Goal: Information Seeking & Learning: Learn about a topic

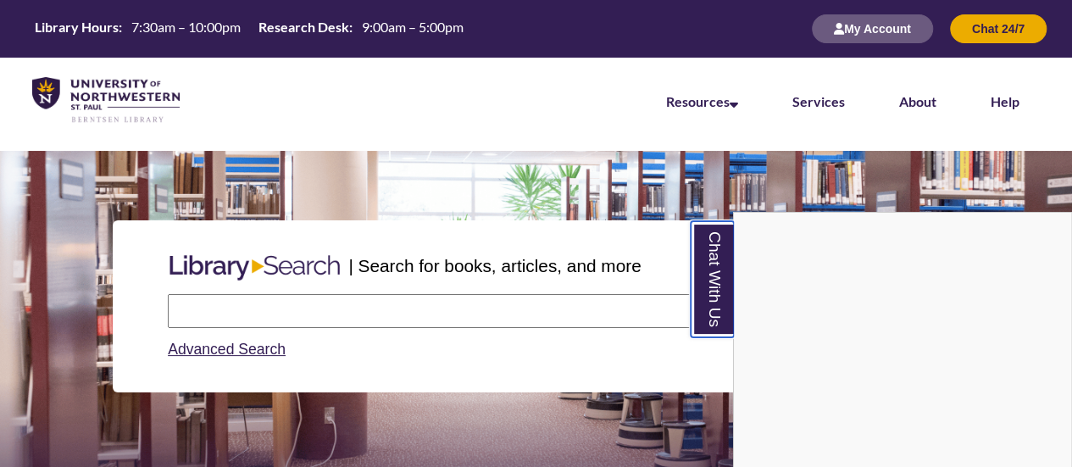
click at [702, 262] on link "Chat With Us" at bounding box center [712, 279] width 43 height 116
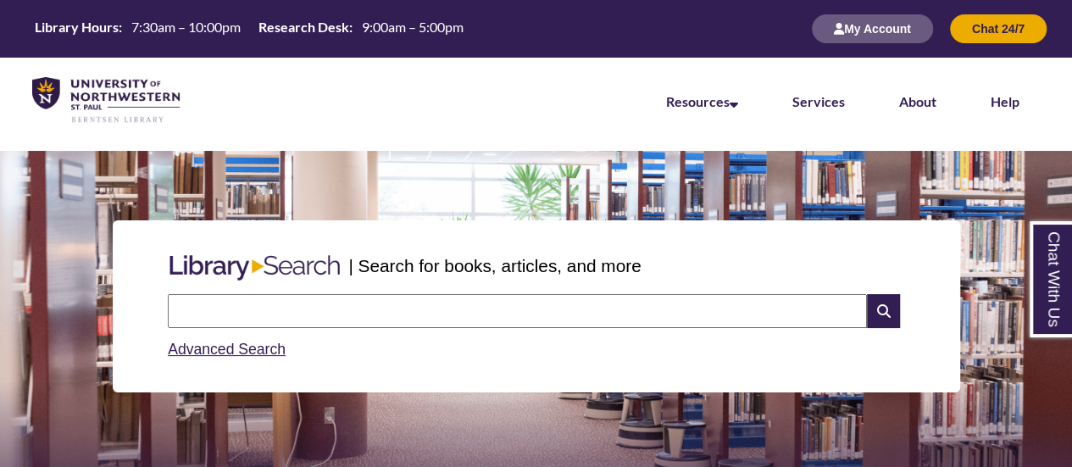
click at [421, 312] on input "text" at bounding box center [517, 311] width 699 height 34
type input "**********"
click at [878, 317] on icon at bounding box center [883, 311] width 32 height 34
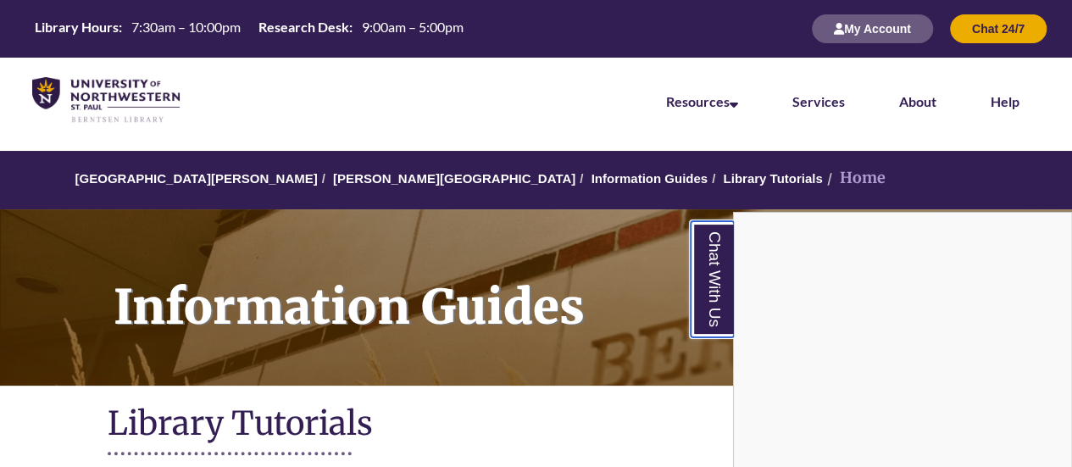
click at [699, 280] on link "Chat With Us" at bounding box center [712, 279] width 43 height 116
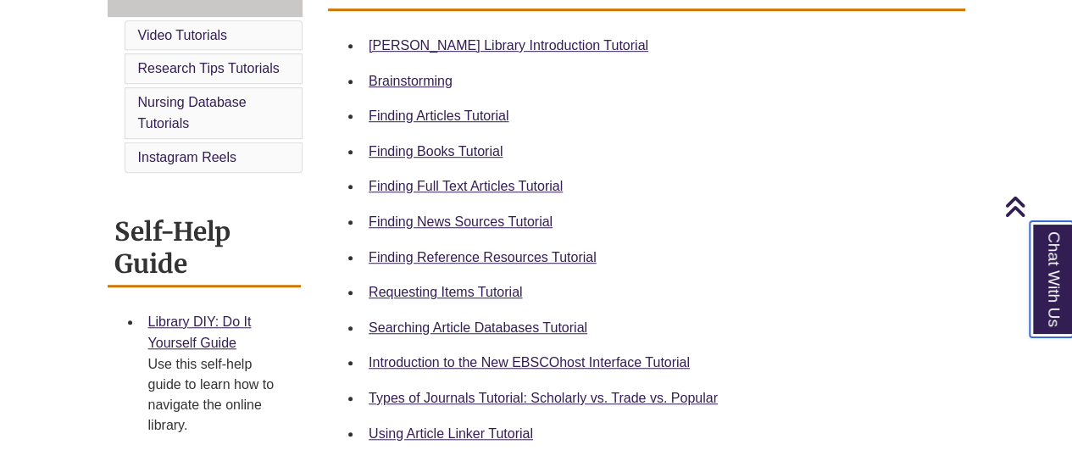
scroll to position [513, 0]
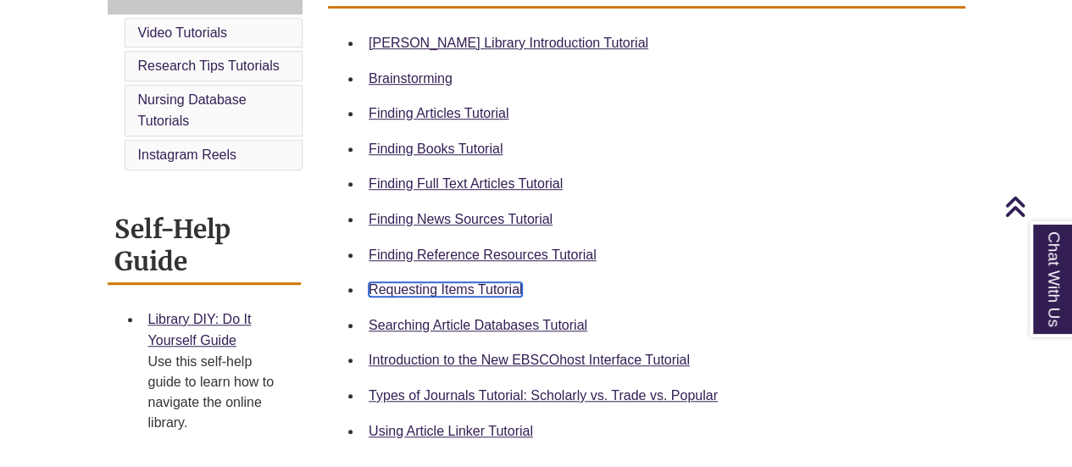
click at [402, 288] on link "Requesting Items Tutorial" at bounding box center [445, 289] width 153 height 14
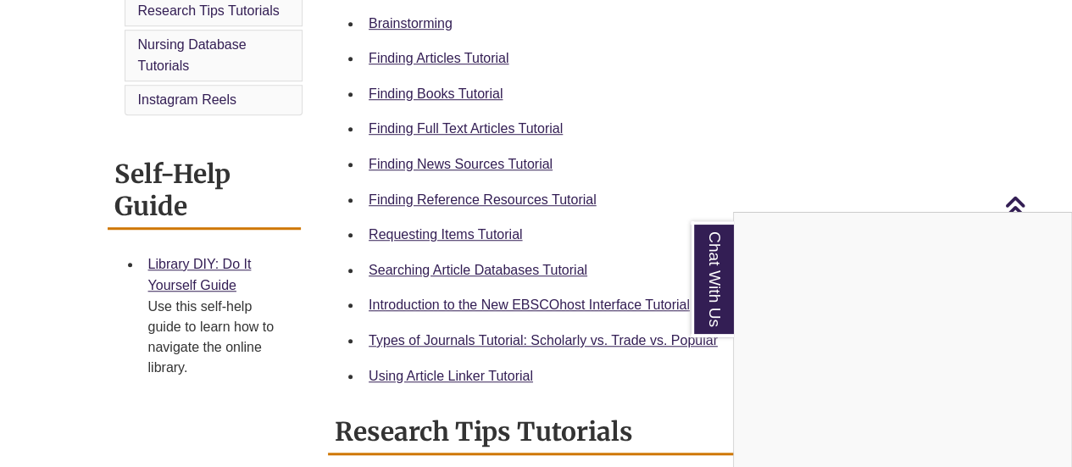
scroll to position [569, 0]
click at [716, 303] on link "Chat With Us" at bounding box center [712, 279] width 43 height 116
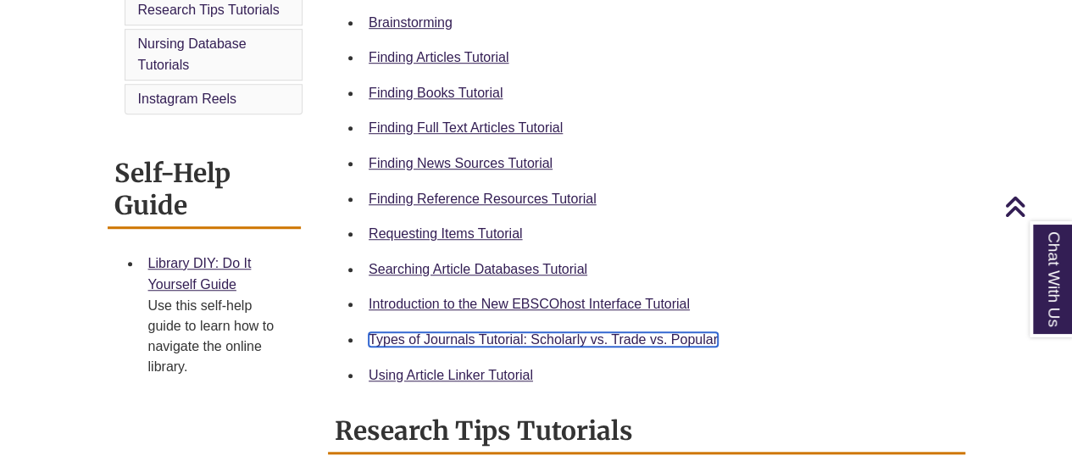
click at [570, 339] on link "Types of Journals Tutorial: Scholarly vs. Trade vs. Popular" at bounding box center [543, 339] width 349 height 14
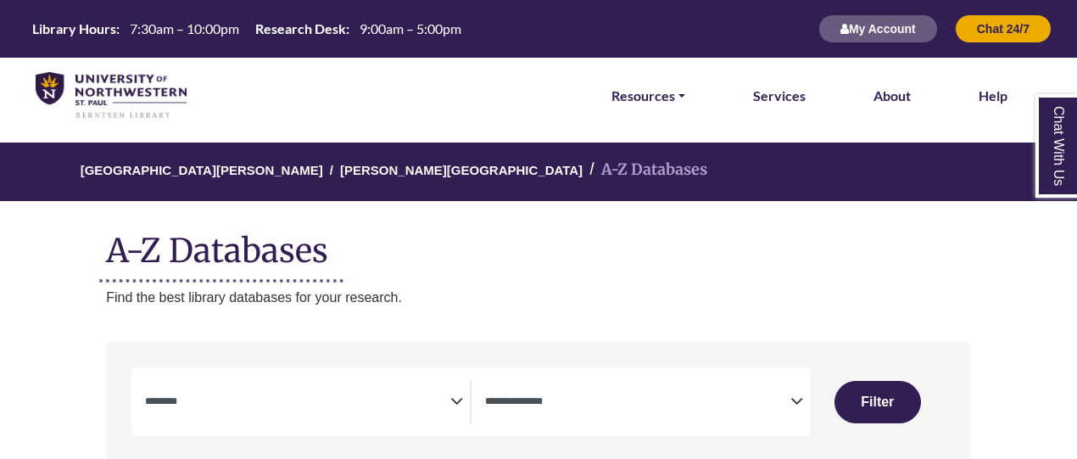
select select "Database Subject Filter"
select select "Database Types Filter"
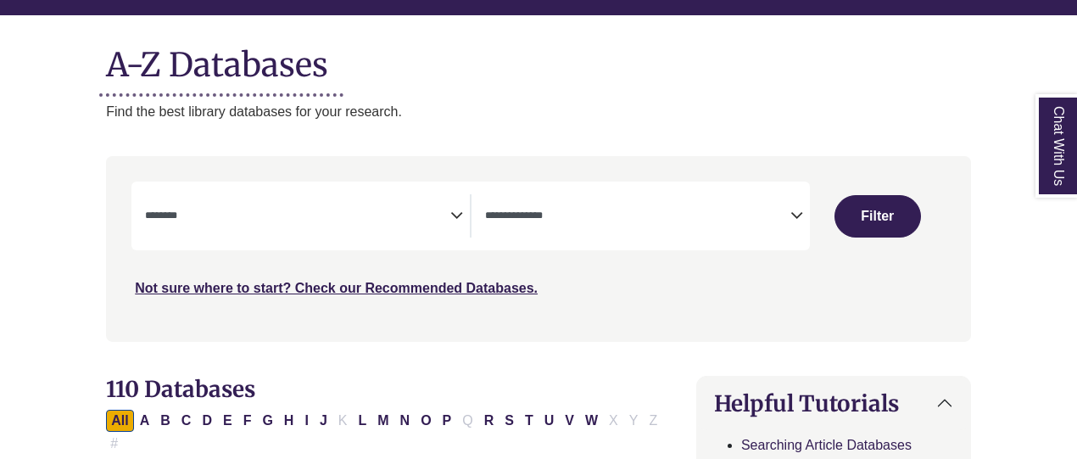
scroll to position [187, 0]
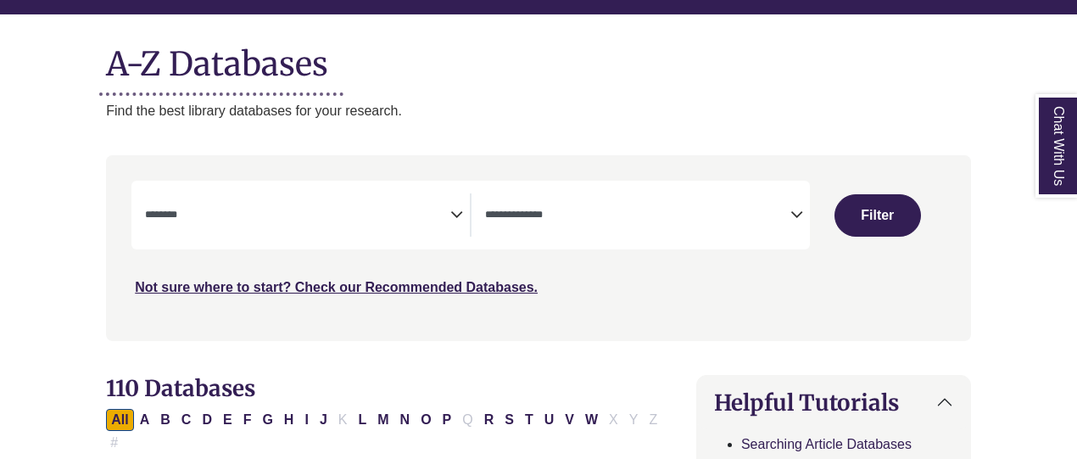
click at [462, 204] on icon "Search filters" at bounding box center [456, 211] width 13 height 25
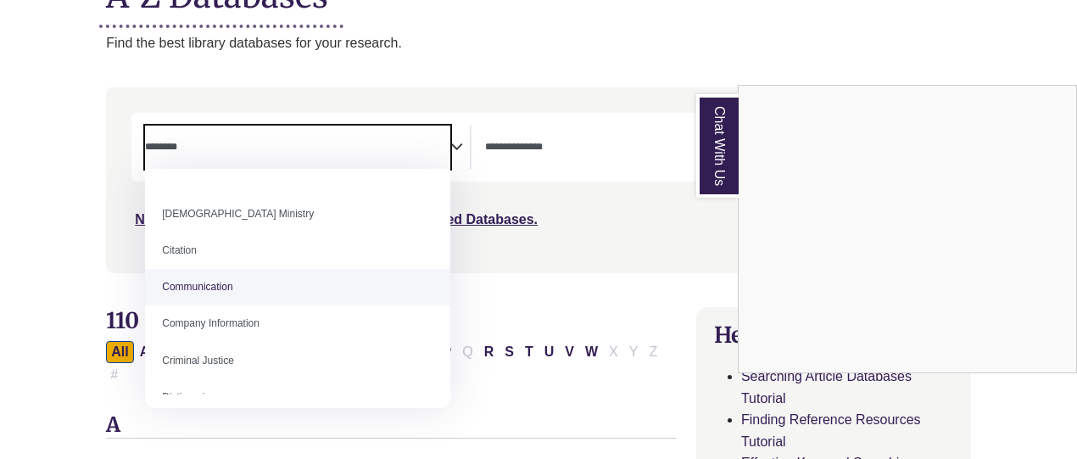
scroll to position [266, 0]
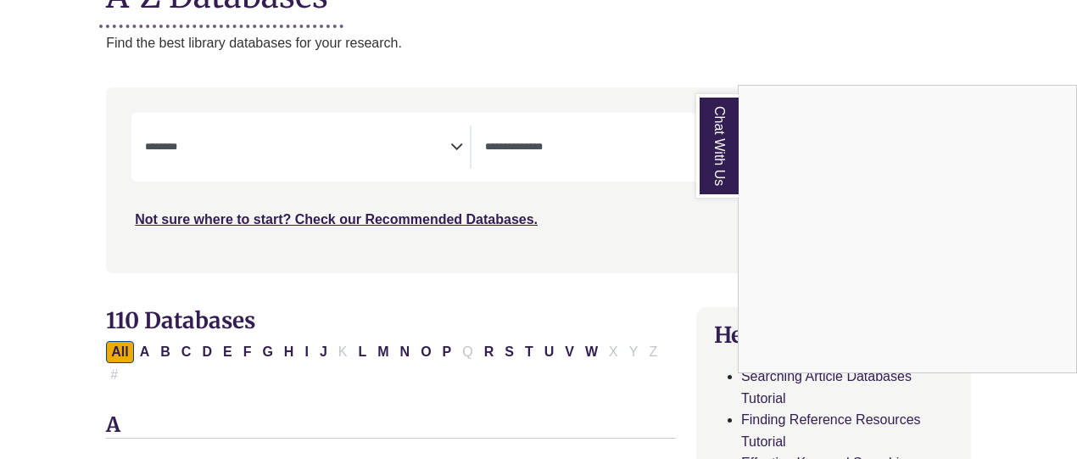
click at [719, 114] on link "Chat With Us" at bounding box center [717, 145] width 42 height 103
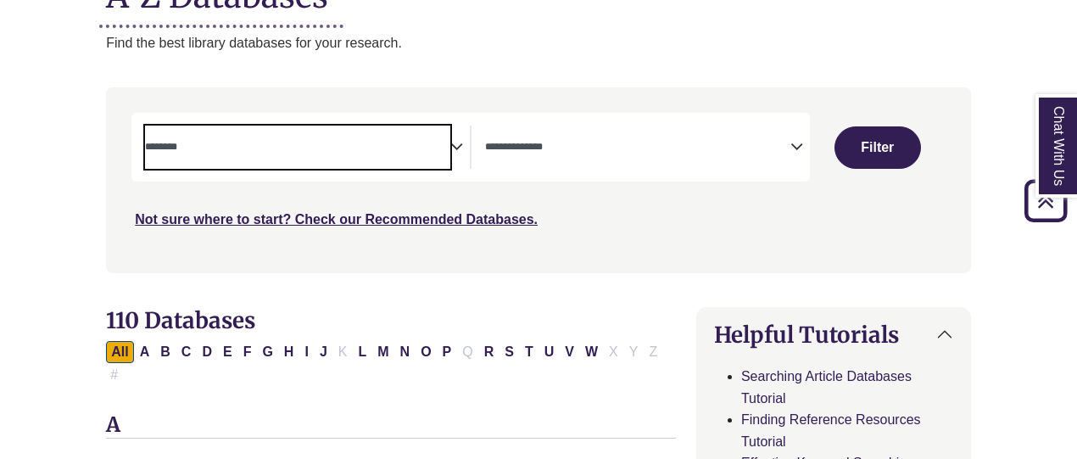
click at [446, 148] on textarea "Search" at bounding box center [297, 149] width 305 height 14
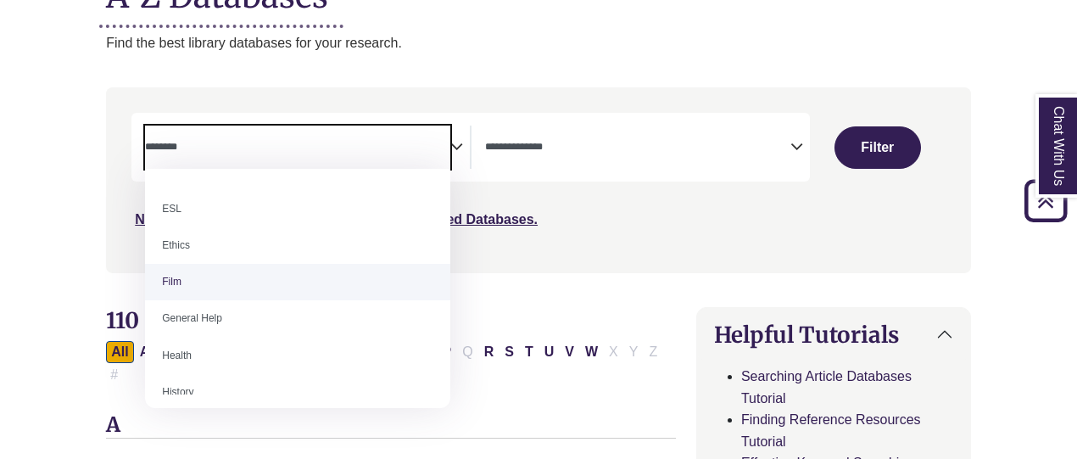
scroll to position [615, 0]
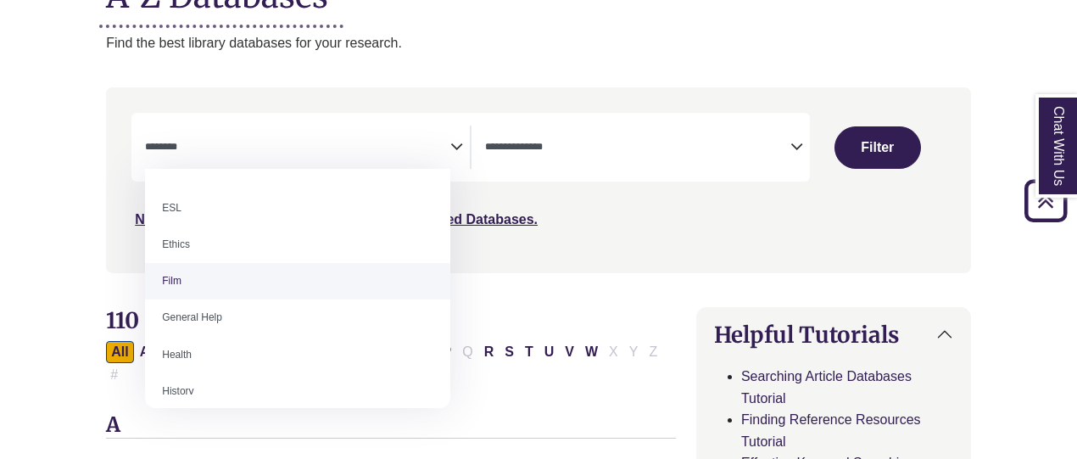
select select "*****"
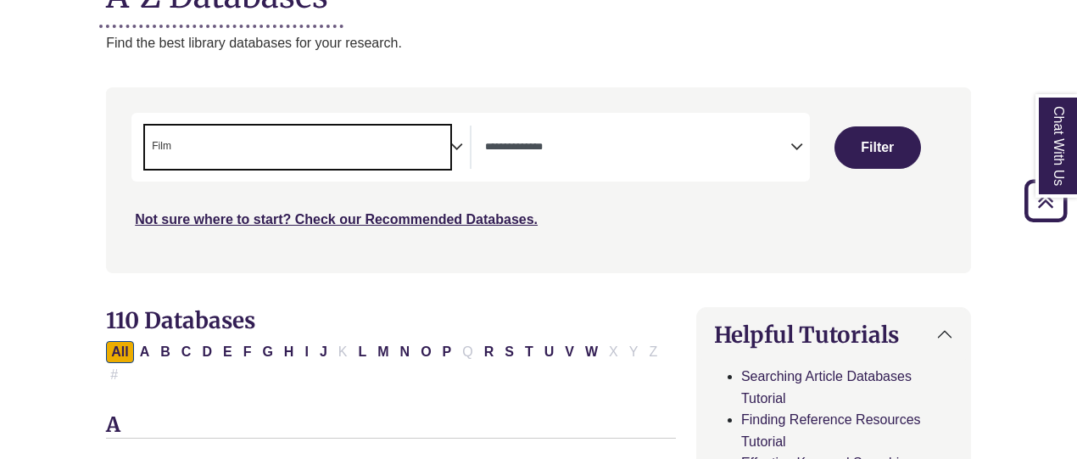
scroll to position [317, 0]
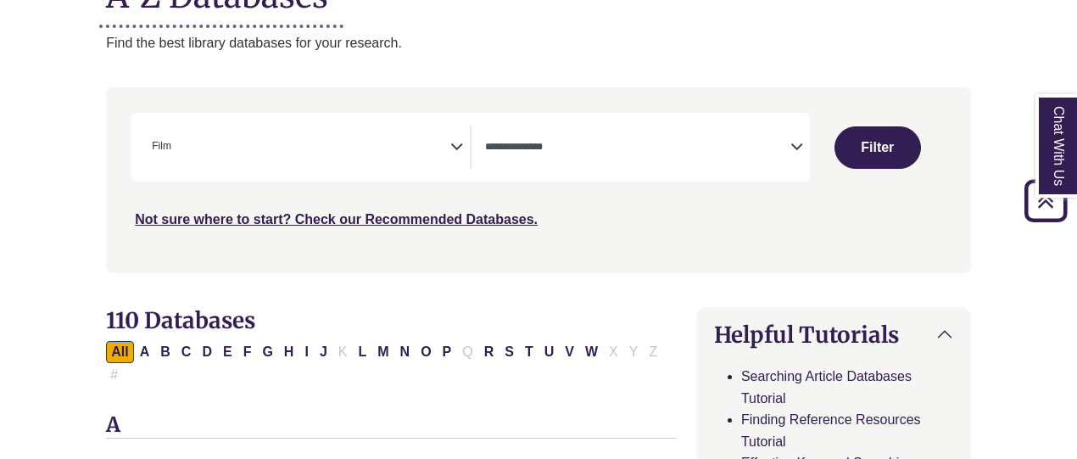
click at [602, 204] on div "Not sure where to start? Check our Recommended Databases." at bounding box center [436, 213] width 610 height 36
click at [875, 168] on div "Clear Filters Filter" at bounding box center [878, 147] width 136 height 69
click at [868, 155] on button "Filter" at bounding box center [877, 147] width 86 height 42
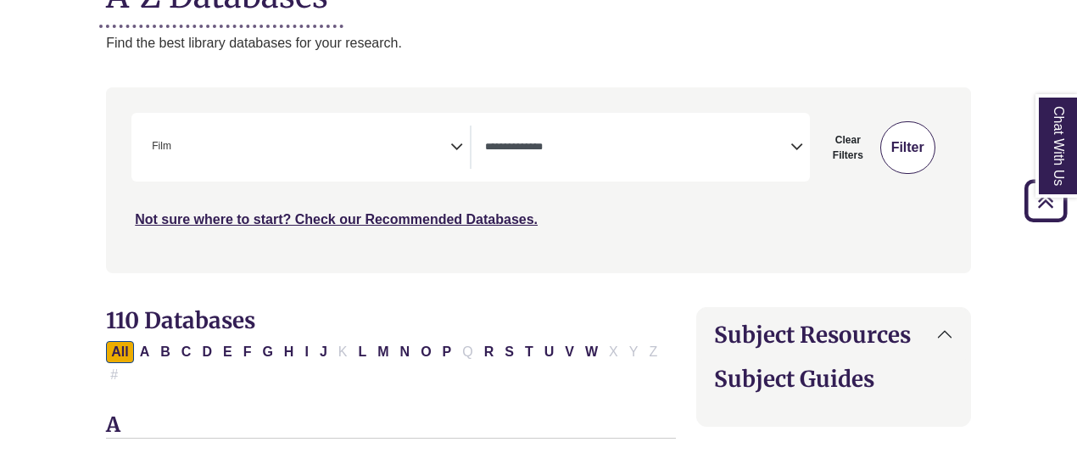
select select "Database Types Filter"
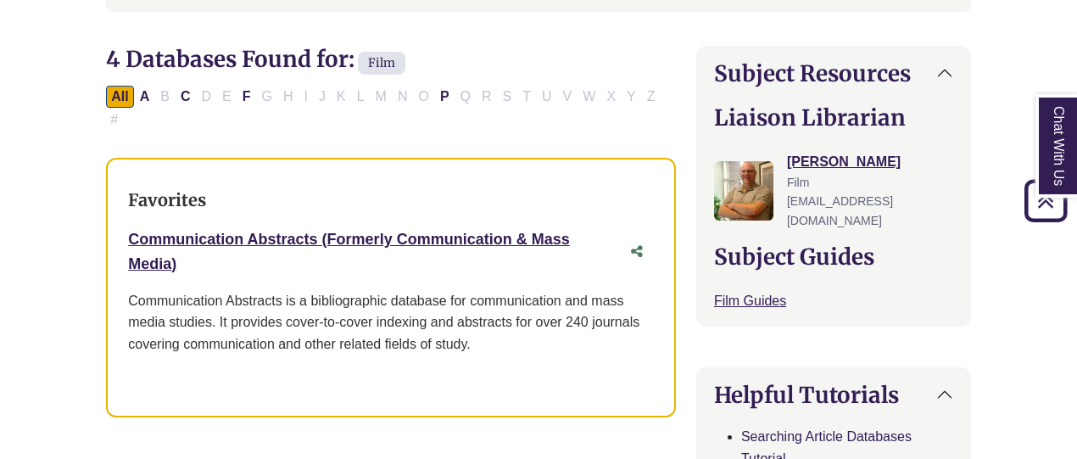
scroll to position [497, 0]
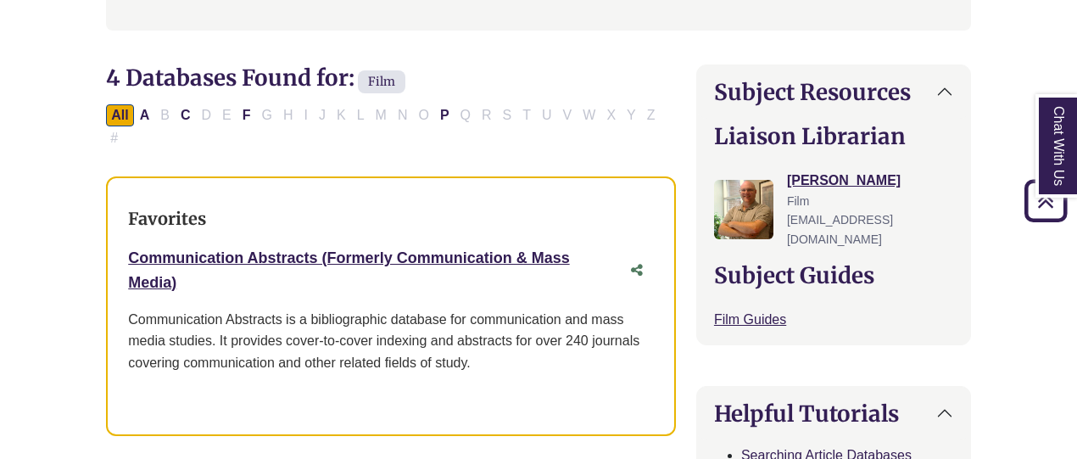
drag, startPoint x: 275, startPoint y: 223, endPoint x: 248, endPoint y: 291, distance: 72.7
click at [248, 309] on p "Communication Abstracts is a bibliographic database for communication and mass …" at bounding box center [391, 341] width 526 height 65
drag, startPoint x: 306, startPoint y: 231, endPoint x: 249, endPoint y: 267, distance: 67.0
click at [249, 267] on div "Communication Abstracts (Formerly Communication & Mass Media) This link opens i…" at bounding box center [374, 270] width 492 height 49
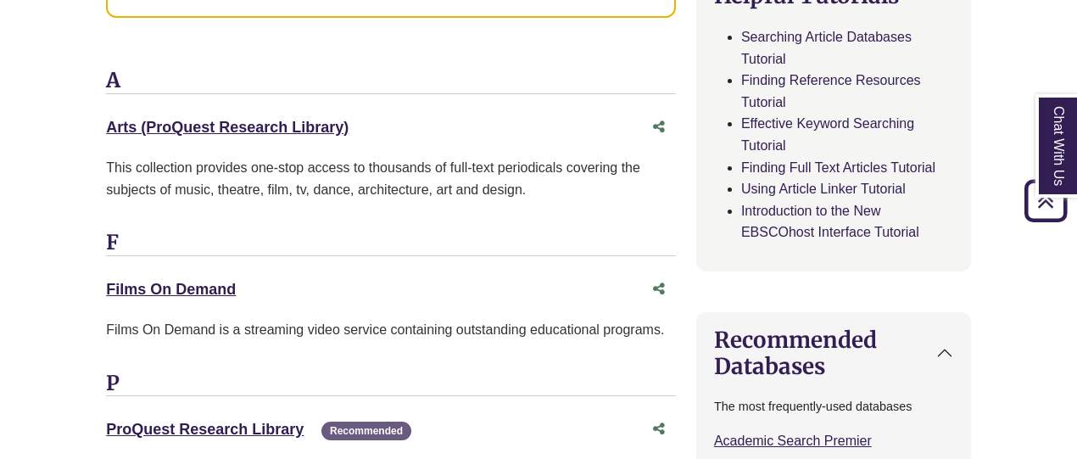
scroll to position [911, 0]
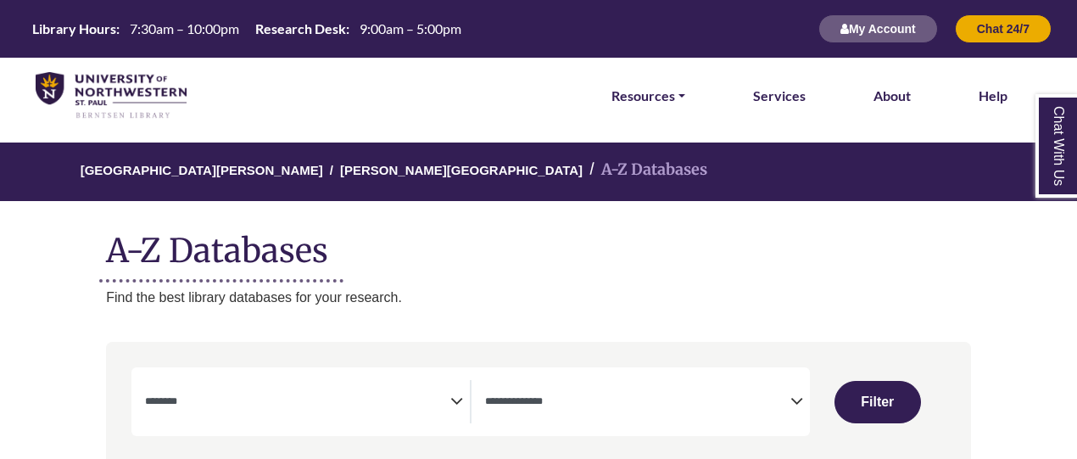
select select "Database Subject Filter"
select select "Database Types Filter"
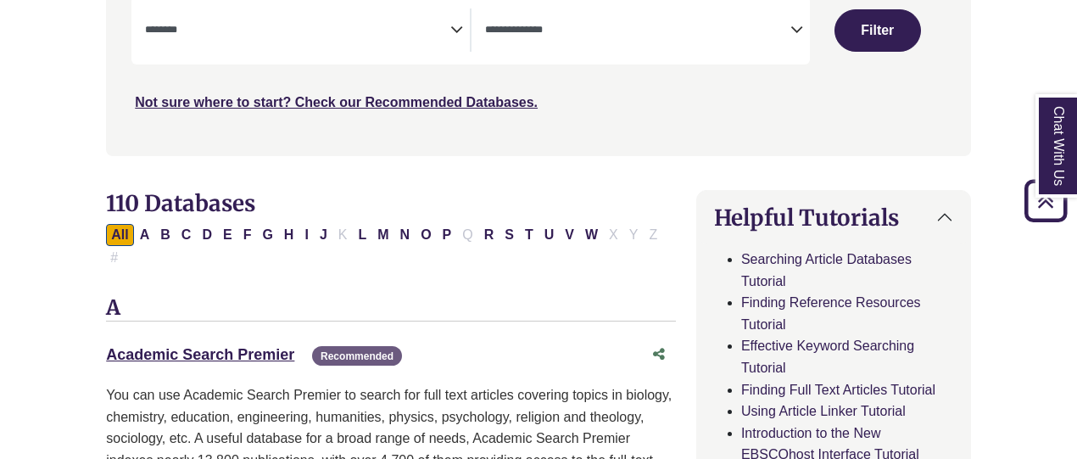
scroll to position [394, 0]
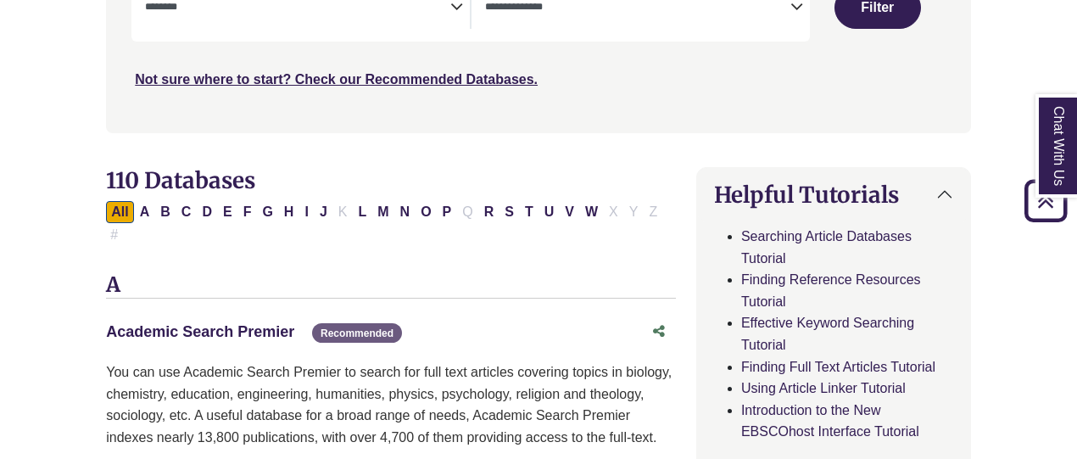
click at [236, 323] on link "Academic Search Premier This link opens in a new window" at bounding box center [200, 331] width 188 height 17
